Goal: Information Seeking & Learning: Learn about a topic

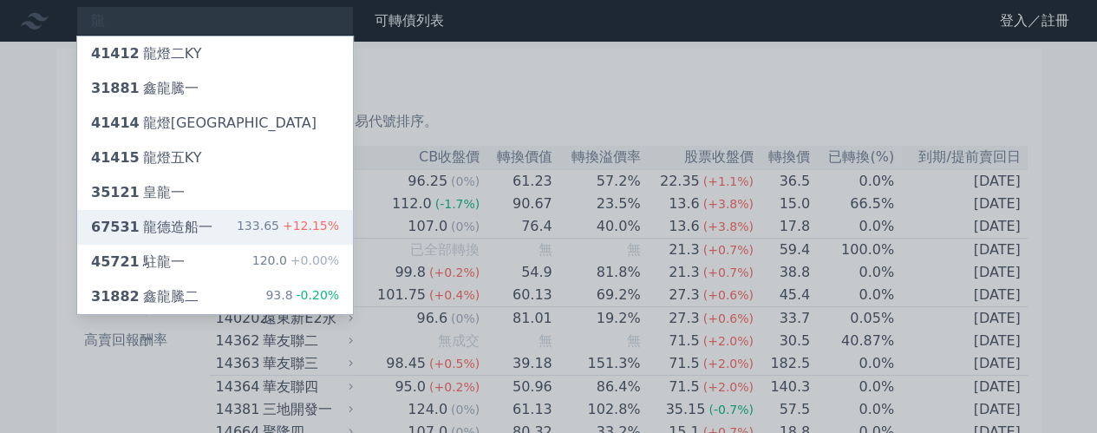
type input "龍"
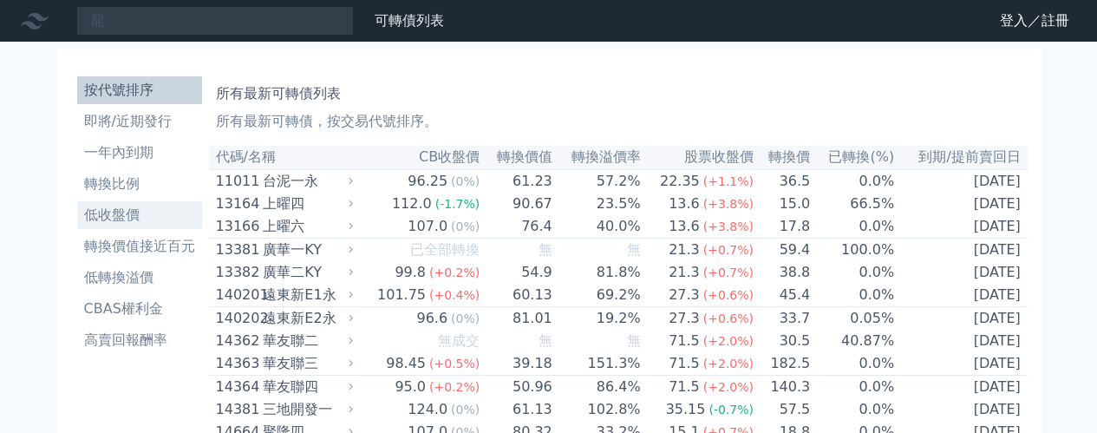
click at [156, 225] on li "低收盤價" at bounding box center [139, 215] width 125 height 21
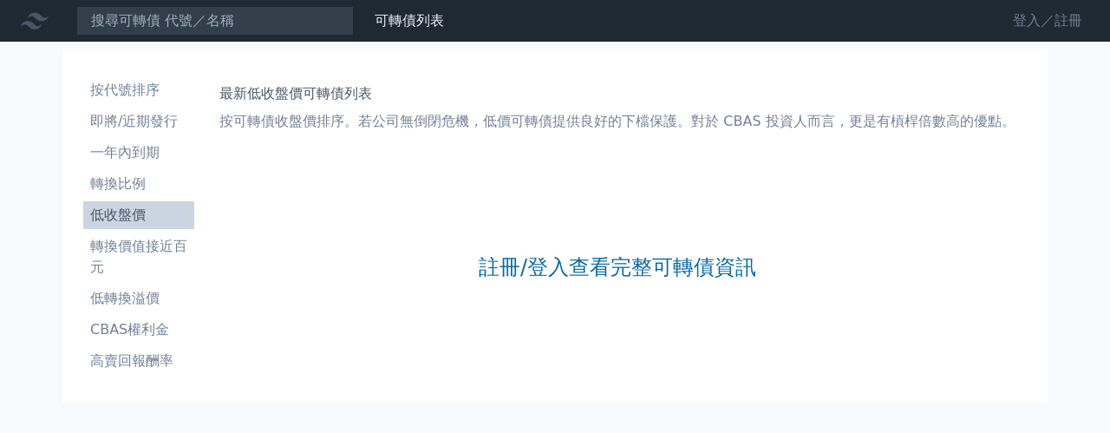
click at [1053, 21] on link "登入／註冊" at bounding box center [1047, 21] width 97 height 28
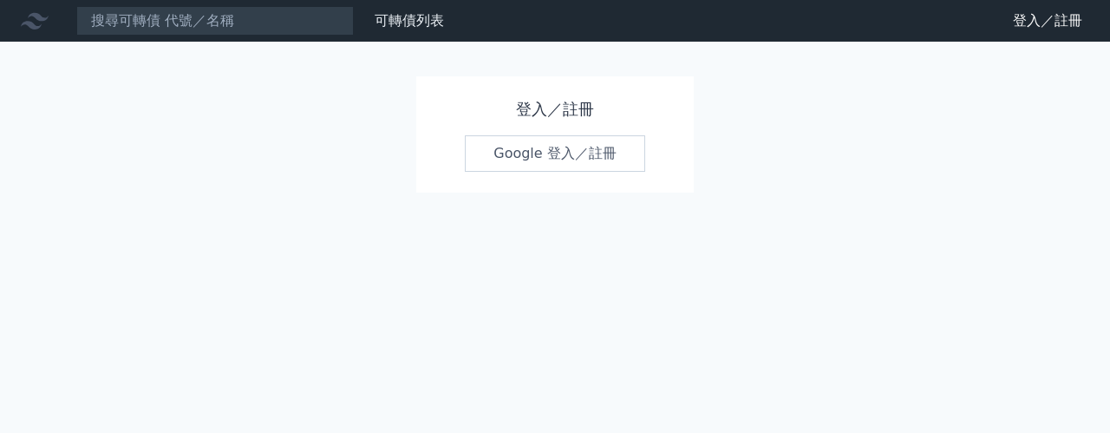
click at [566, 160] on link "Google 登入／註冊" at bounding box center [555, 153] width 180 height 36
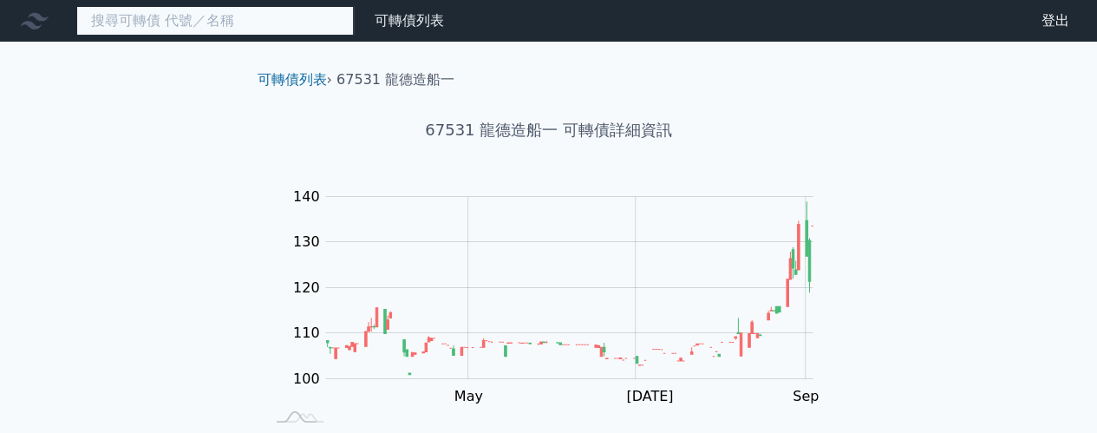
click at [267, 18] on input at bounding box center [215, 20] width 278 height 29
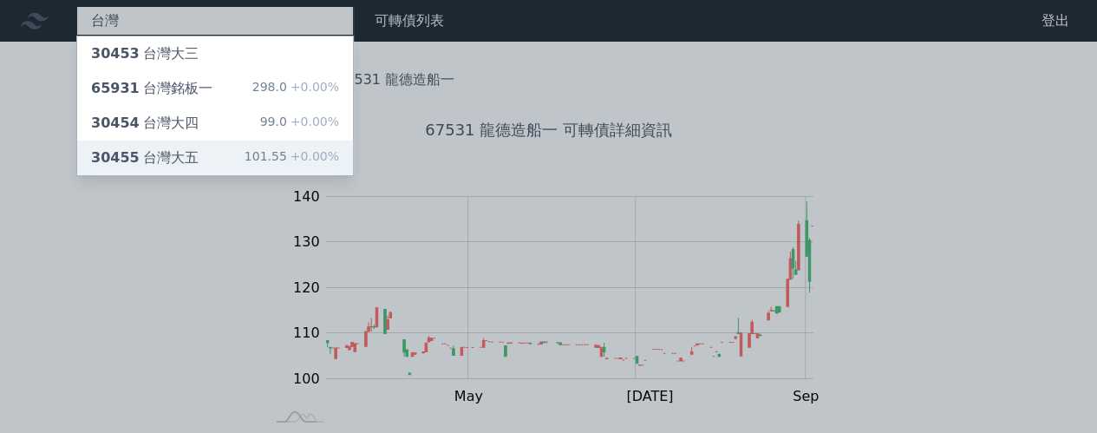
type input "台灣"
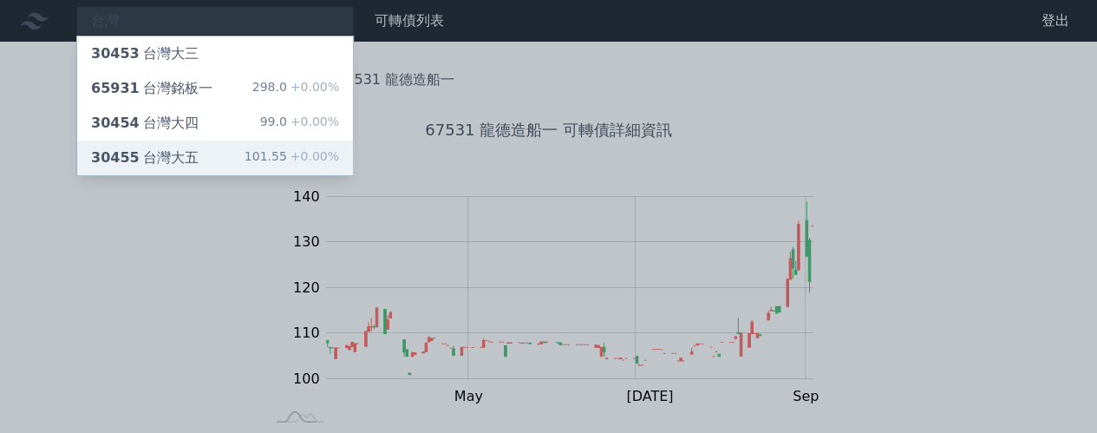
click at [160, 153] on div "台灣 30453 台灣大三 65931 台灣銘板一 298.0 +0.00% 30454 台灣大四 99.0 +0.00% 30455 台灣大五 101.55…" at bounding box center [548, 422] width 1097 height 845
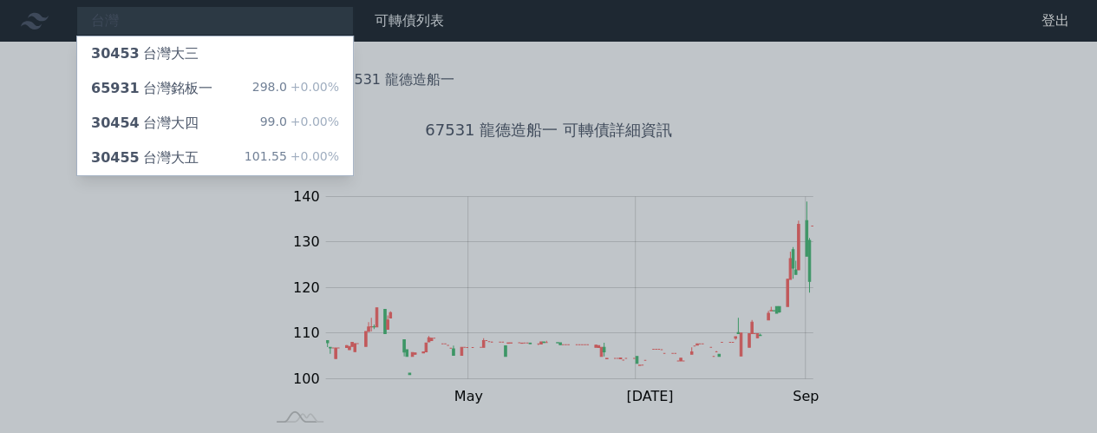
click at [160, 153] on div "30455 台灣大五" at bounding box center [145, 157] width 108 height 21
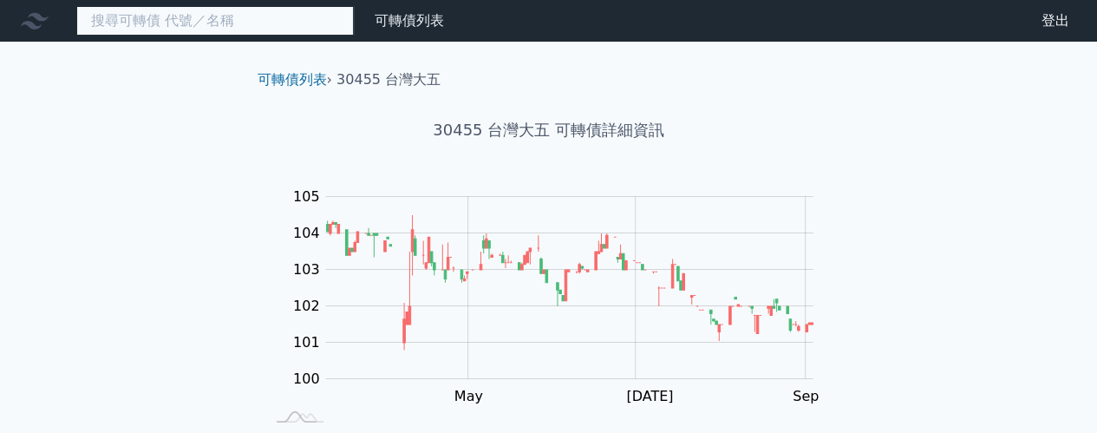
click at [191, 7] on input at bounding box center [215, 20] width 278 height 29
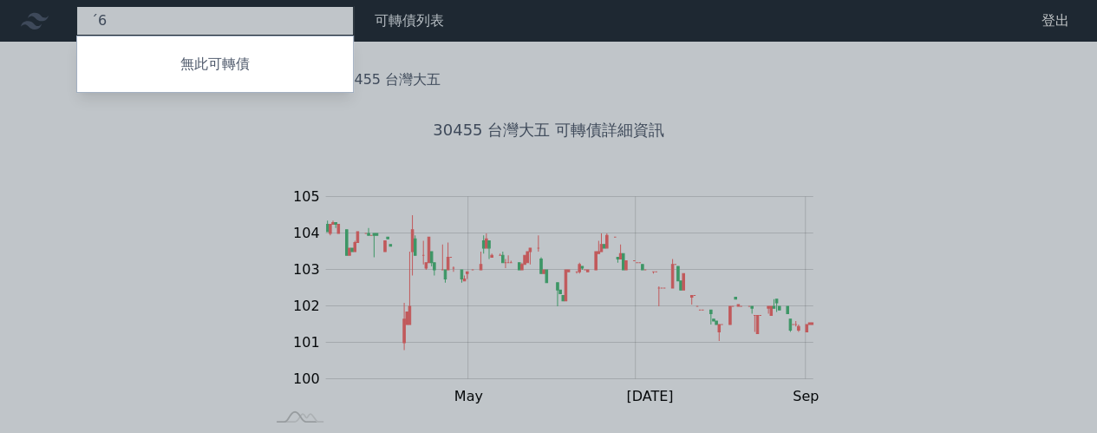
type input "ˊ"
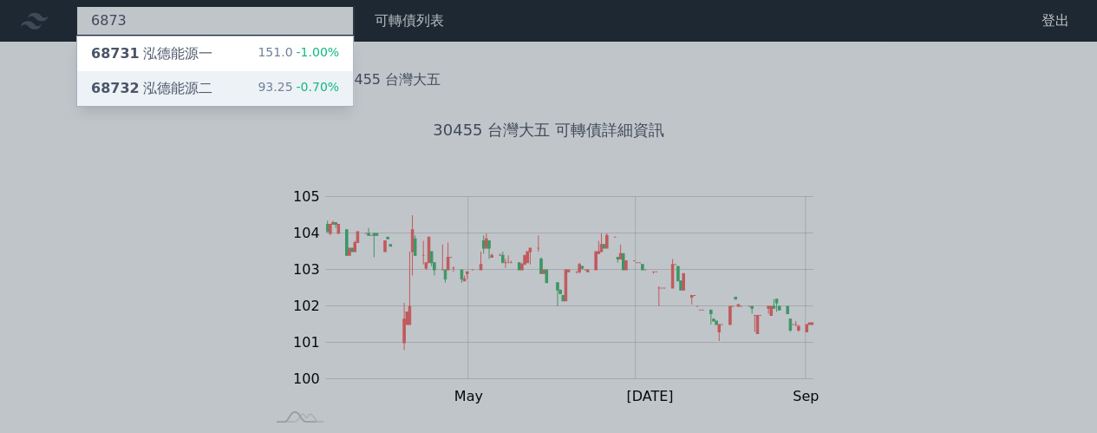
type input "6873"
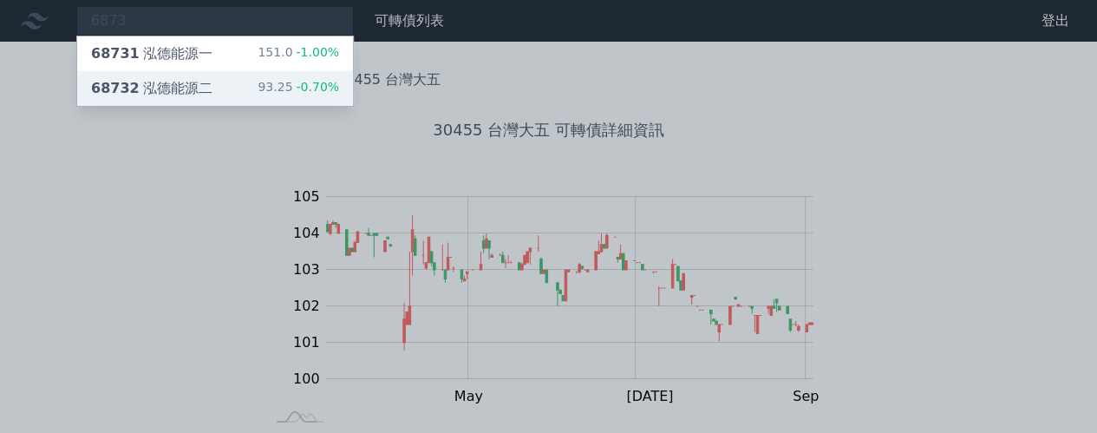
click at [173, 74] on div "68732 泓德能源二 93.25 -0.70%" at bounding box center [215, 88] width 276 height 35
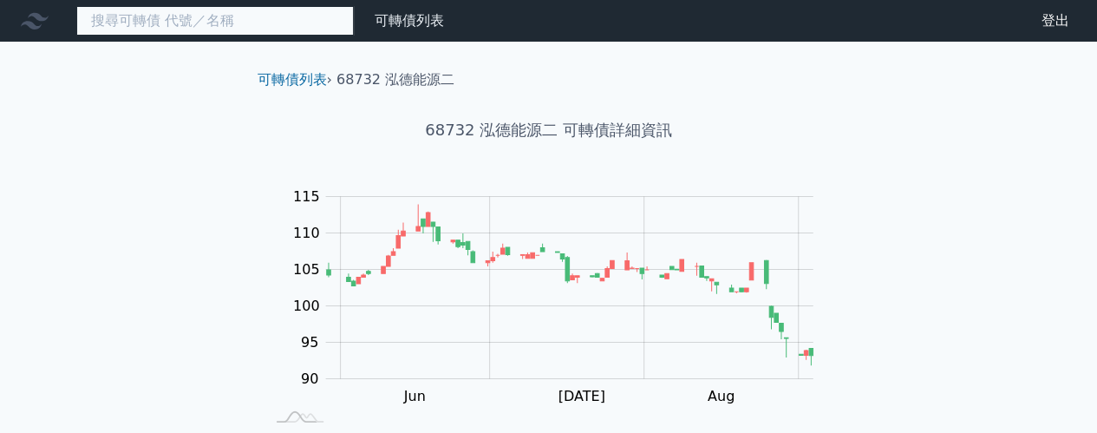
click at [166, 23] on input at bounding box center [215, 20] width 278 height 29
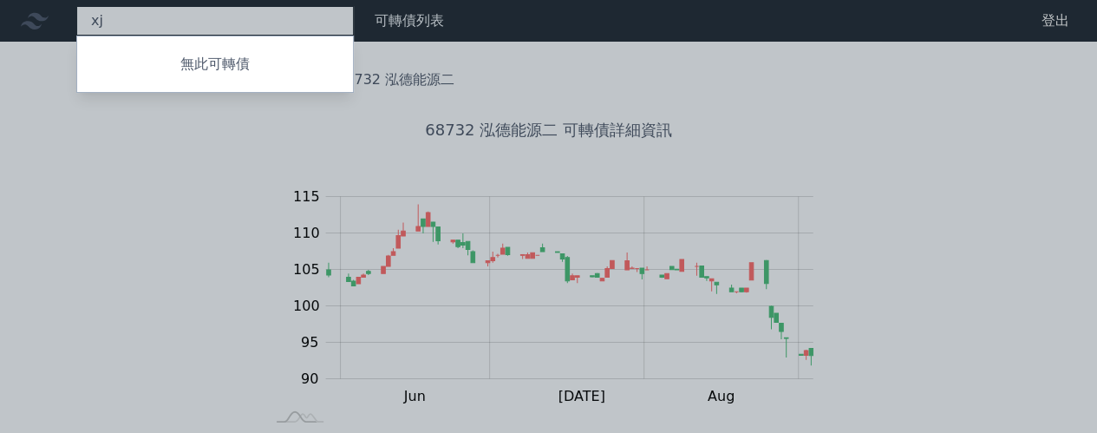
type input "x"
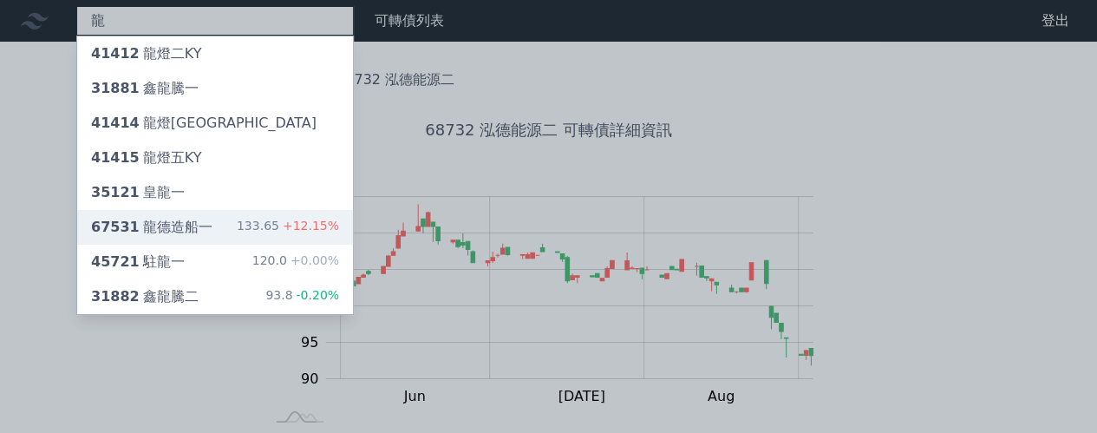
type input "龍"
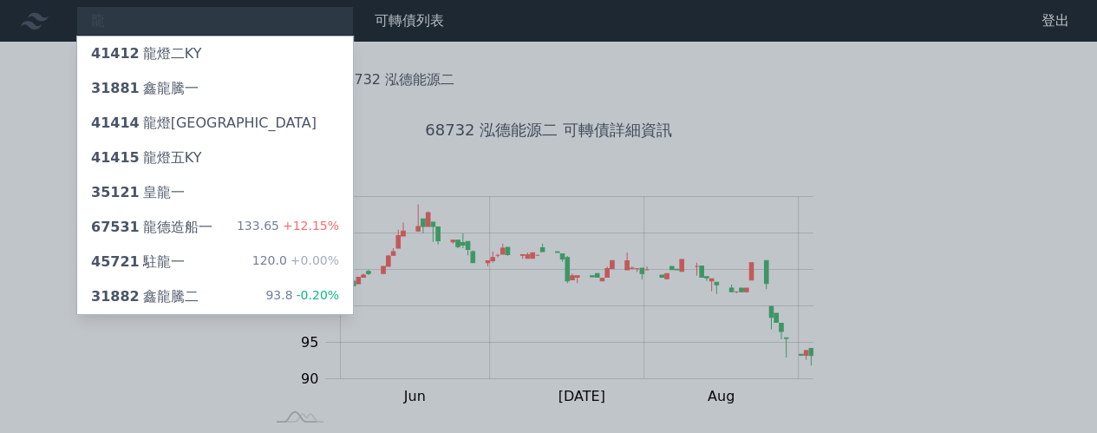
click at [164, 224] on div "龍 41412 龍燈二KY 31881 鑫龍騰一 41414 龍燈四KY 41415 龍燈五KY 35121 皇龍一 67531 龍德造船一 133.65 +…" at bounding box center [548, 412] width 1097 height 824
click at [164, 224] on div "67531 龍德造船一" at bounding box center [151, 227] width 121 height 21
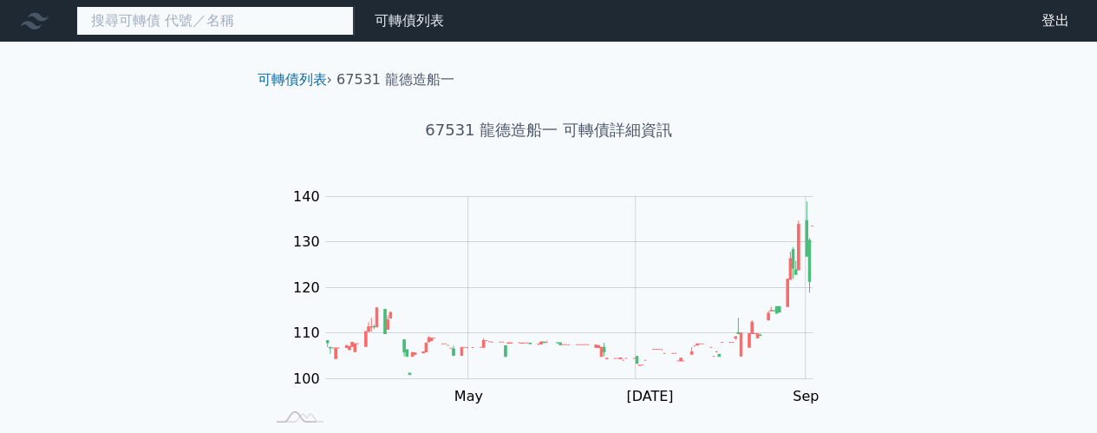
click at [248, 20] on input at bounding box center [215, 20] width 278 height 29
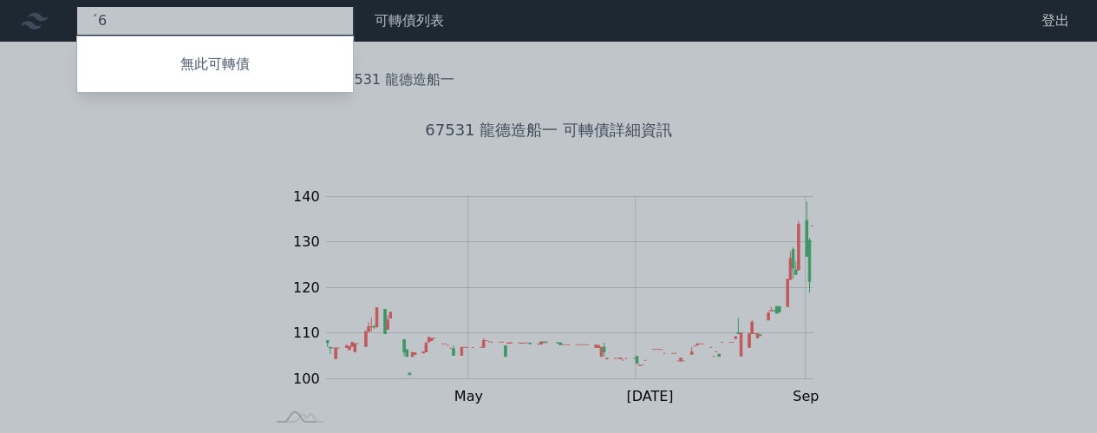
type input "ˊ"
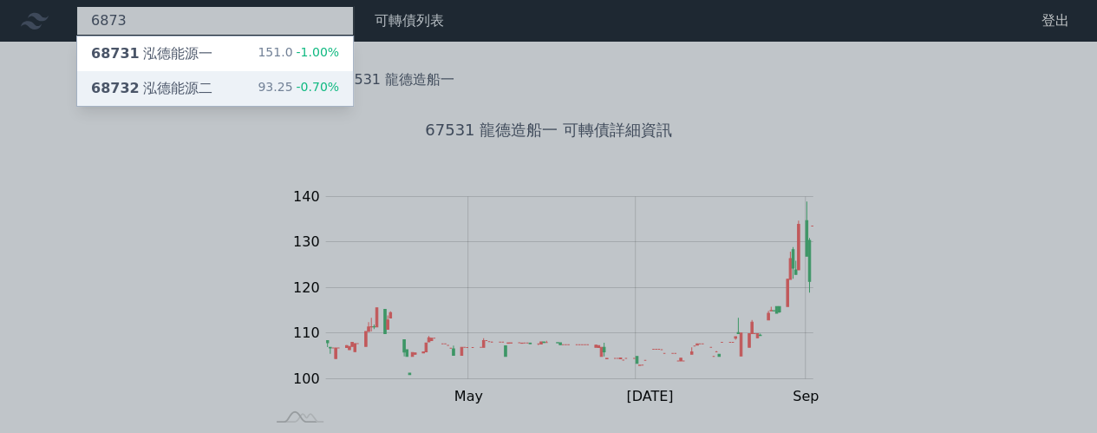
type input "6873"
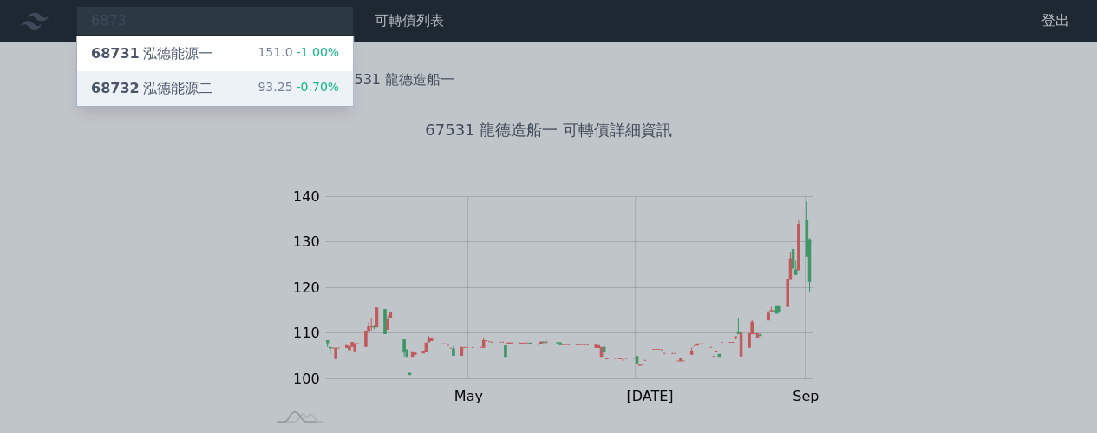
click at [213, 89] on div "68732 泓德能源二 93.25 -0.70%" at bounding box center [215, 88] width 276 height 35
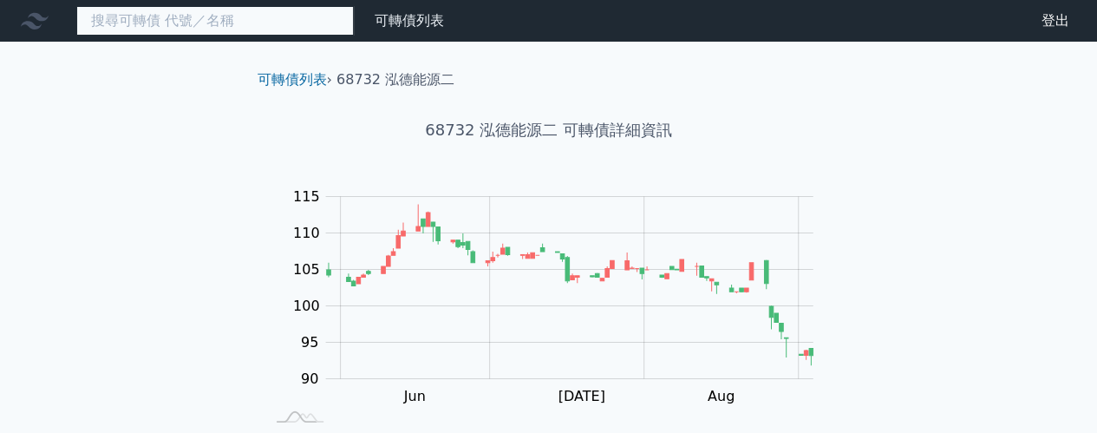
click at [222, 22] on input at bounding box center [215, 20] width 278 height 29
type input "x"
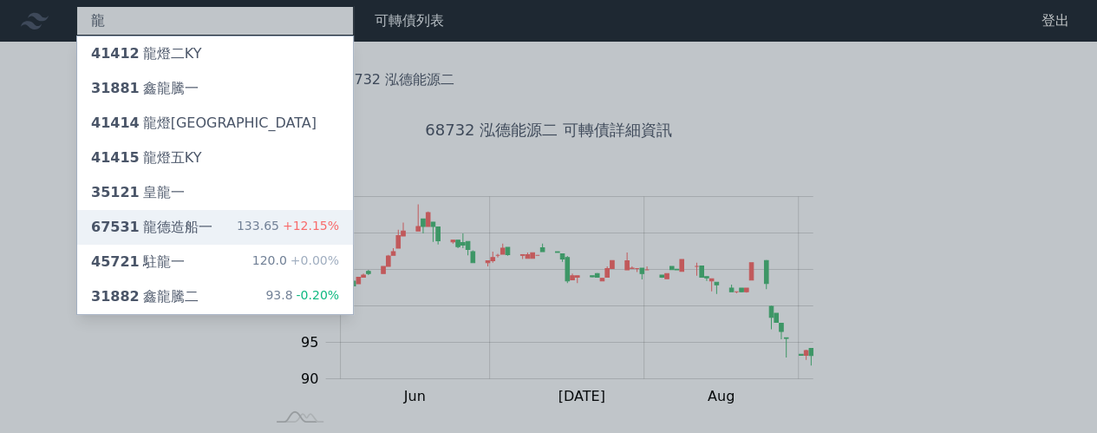
type input "龍"
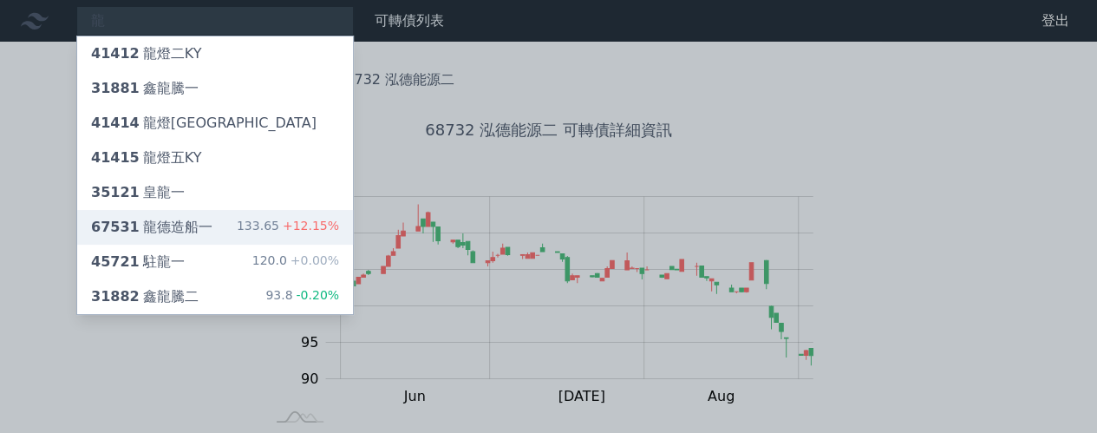
click at [228, 225] on div "可轉債列表 › 68732 泓德能源二 68732 泓德能源二 可轉債詳細資訊 Zoom Out 100 80 85 90 95 100 105 110 11…" at bounding box center [549, 433] width 666 height 782
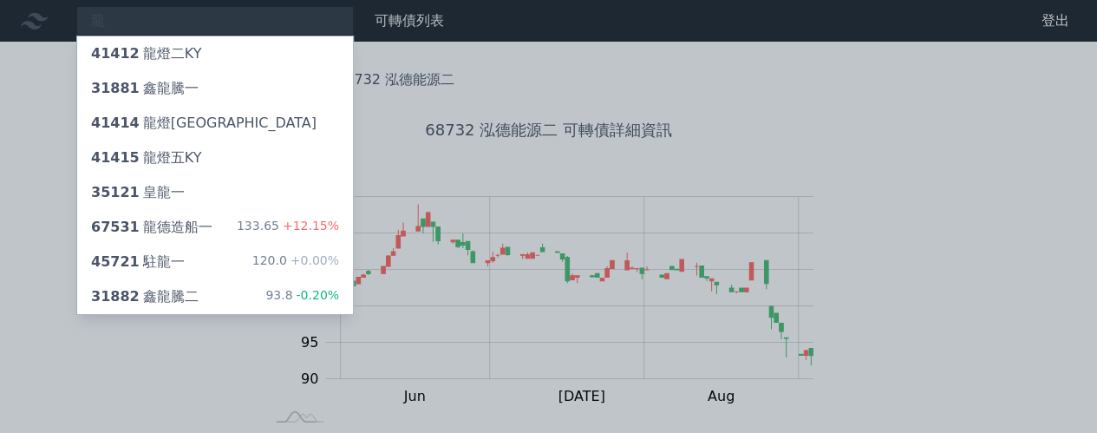
click at [228, 225] on div "67531 龍德造船一 133.65 +12.15%" at bounding box center [215, 227] width 276 height 35
